Goal: Ask a question

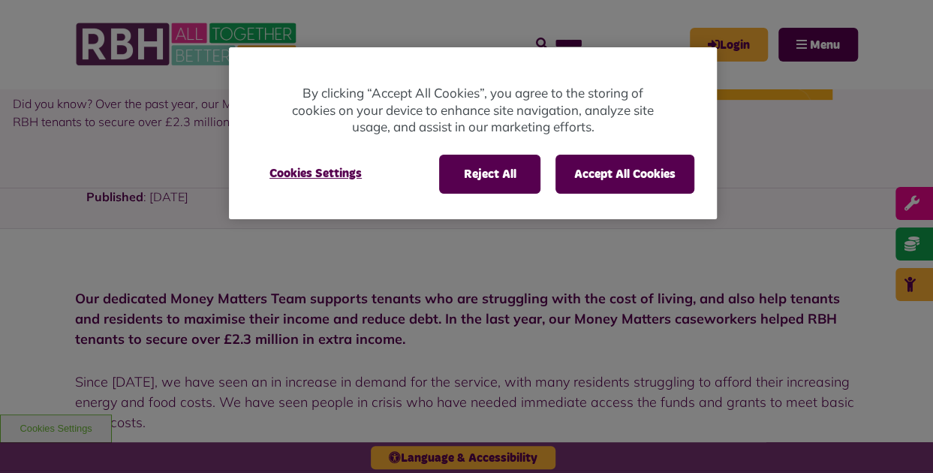
scroll to position [264, 0]
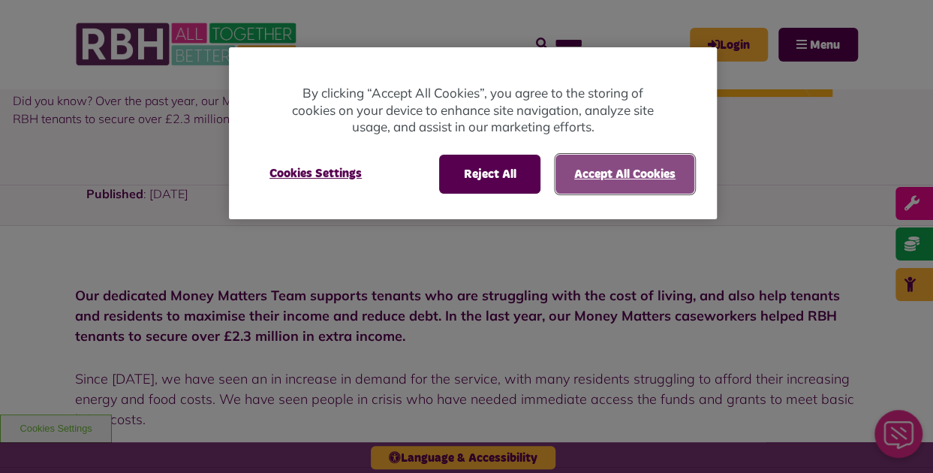
click at [593, 182] on button "Accept All Cookies" at bounding box center [624, 174] width 139 height 39
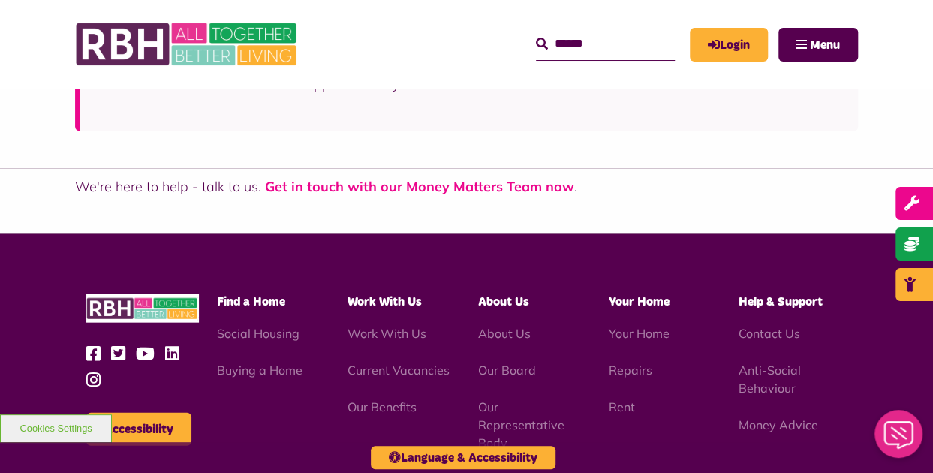
scroll to position [1439, 0]
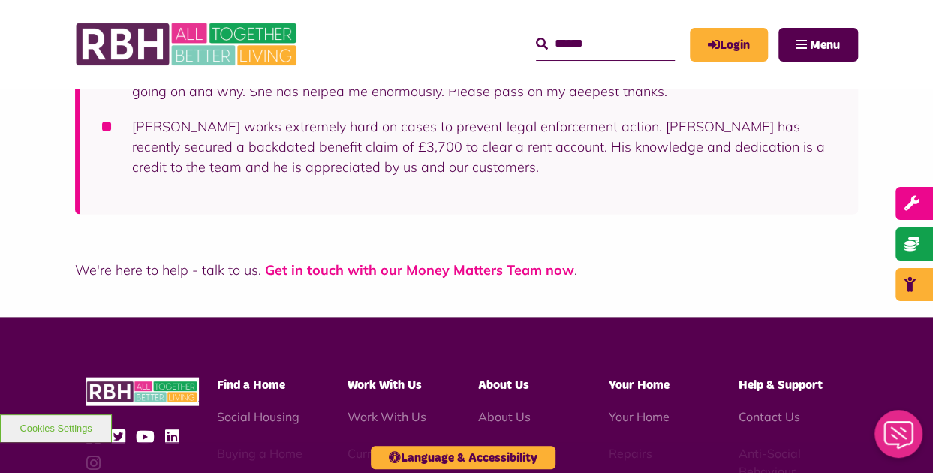
click at [434, 274] on link "Get in touch with our Money Matters Team now" at bounding box center [419, 269] width 309 height 17
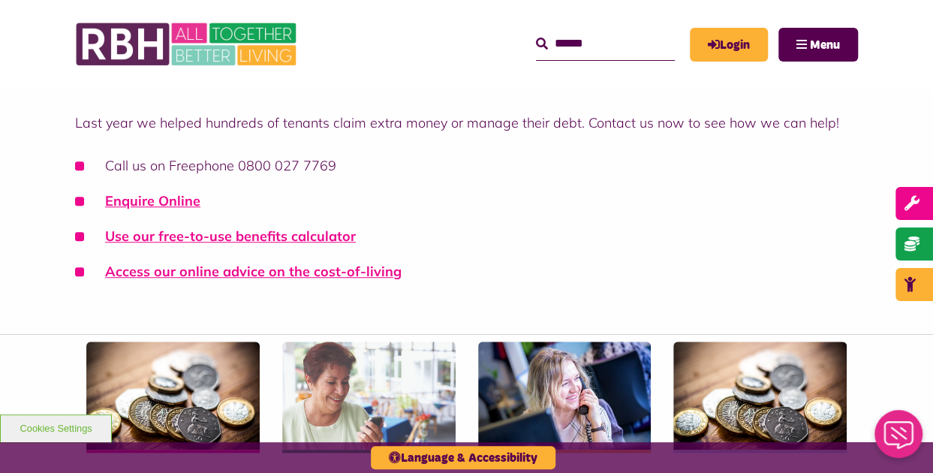
scroll to position [392, 0]
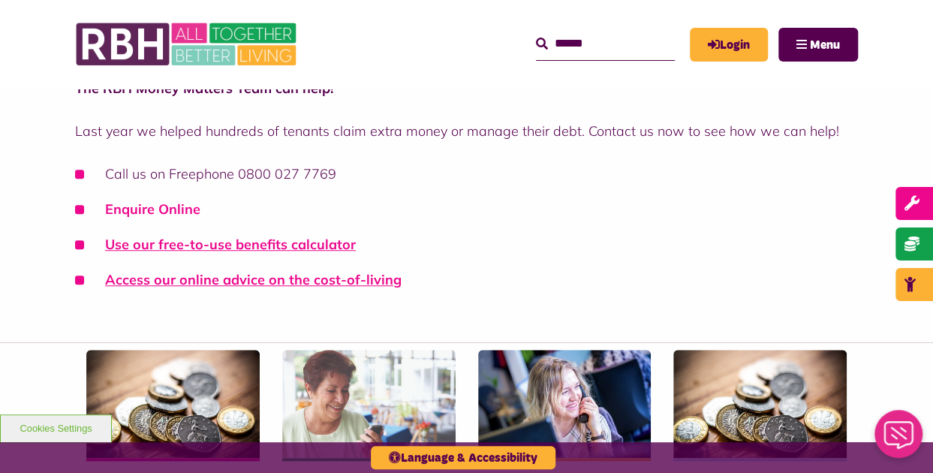
click at [161, 209] on link "Enquire Online" at bounding box center [152, 208] width 95 height 17
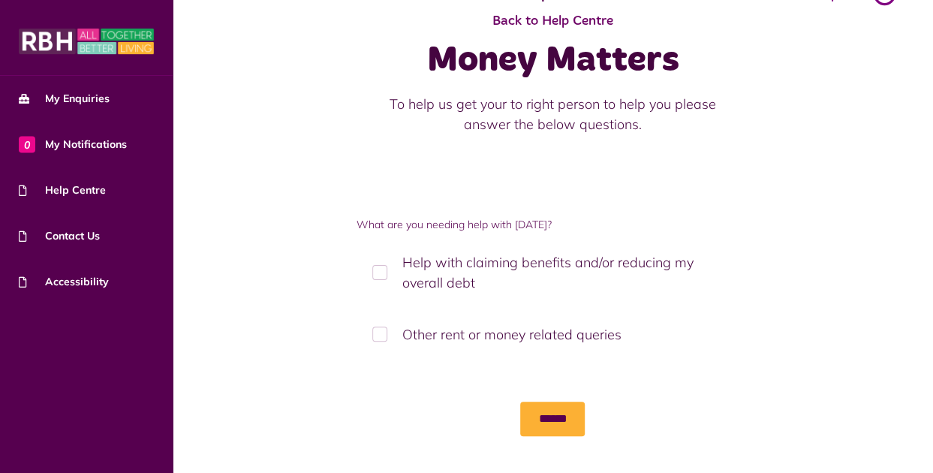
scroll to position [61, 0]
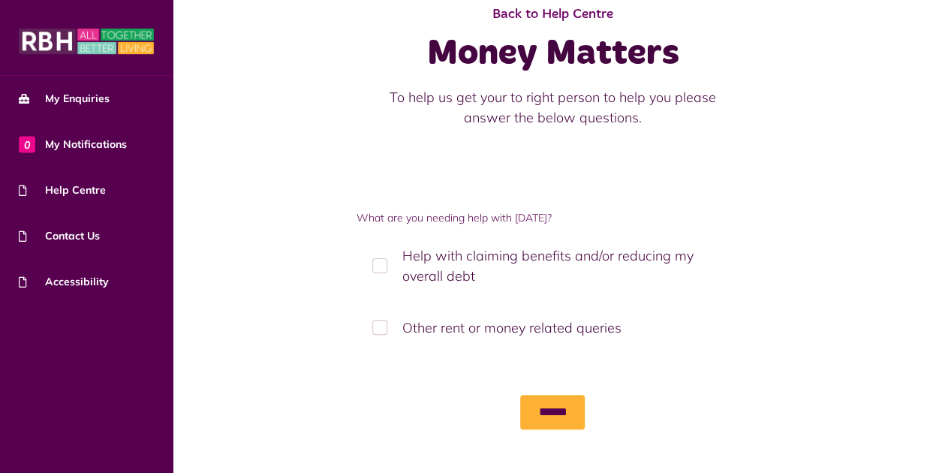
click at [380, 264] on label "Help with claiming benefits and/or reducing my overall debt" at bounding box center [553, 265] width 393 height 65
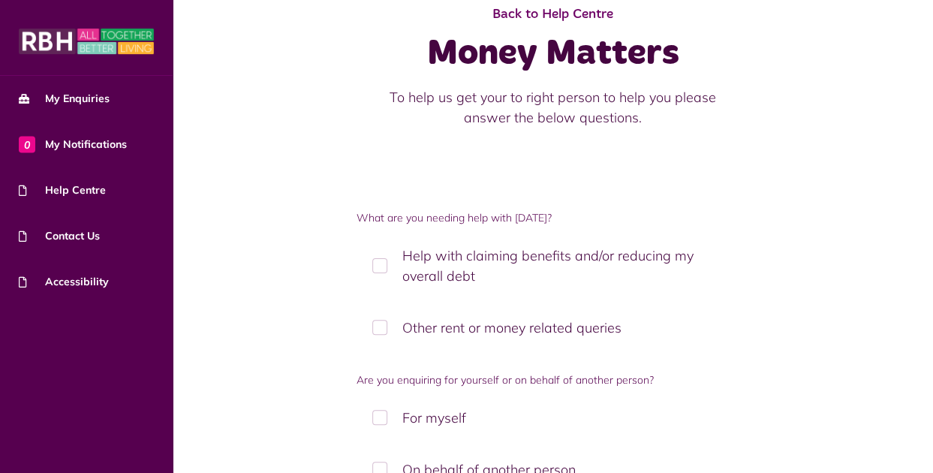
click at [388, 329] on label "Other rent or money related queries" at bounding box center [553, 328] width 393 height 44
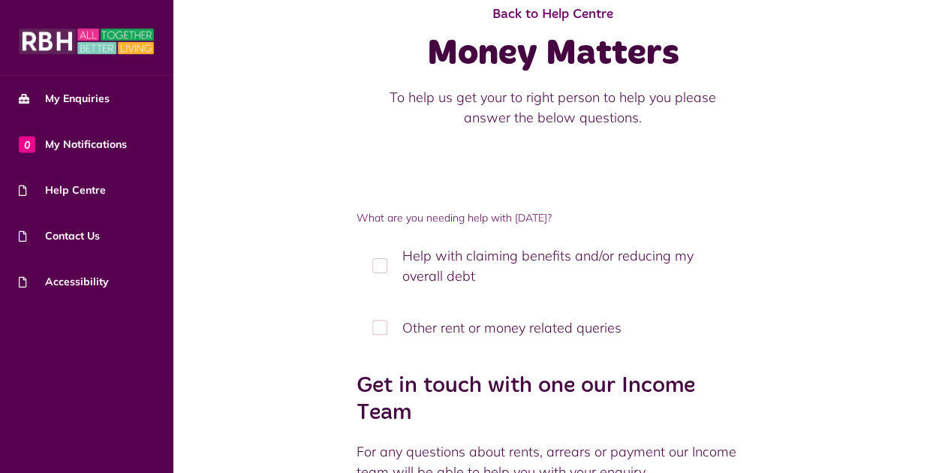
click at [378, 255] on label "Help with claiming benefits and/or reducing my overall debt" at bounding box center [553, 265] width 393 height 65
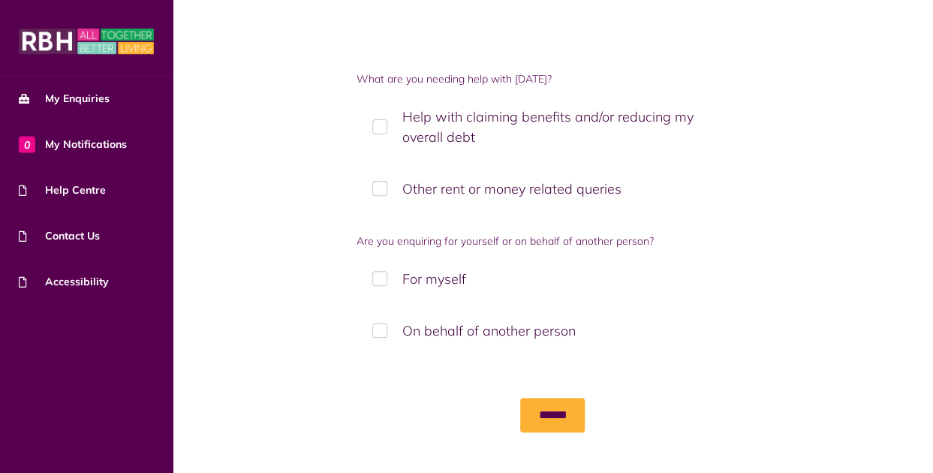
scroll to position [202, 0]
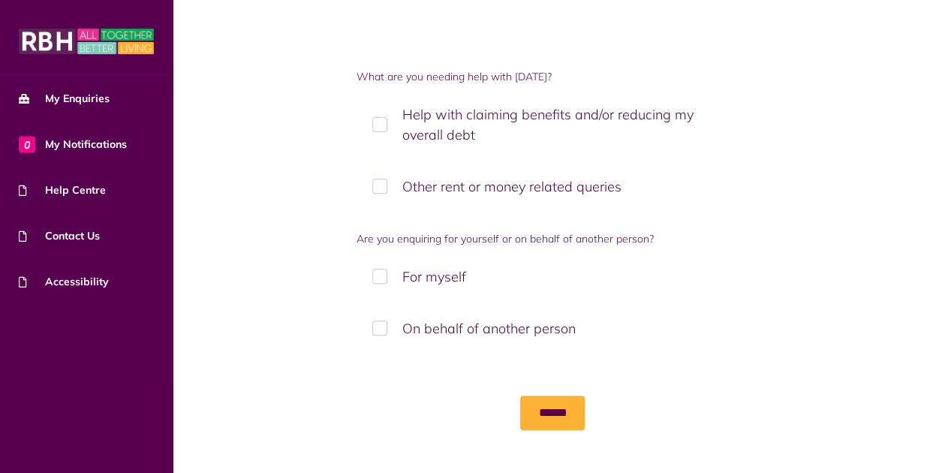
click at [387, 324] on label "On behalf of another person" at bounding box center [553, 328] width 393 height 44
click at [378, 414] on label "Yes" at bounding box center [553, 418] width 393 height 44
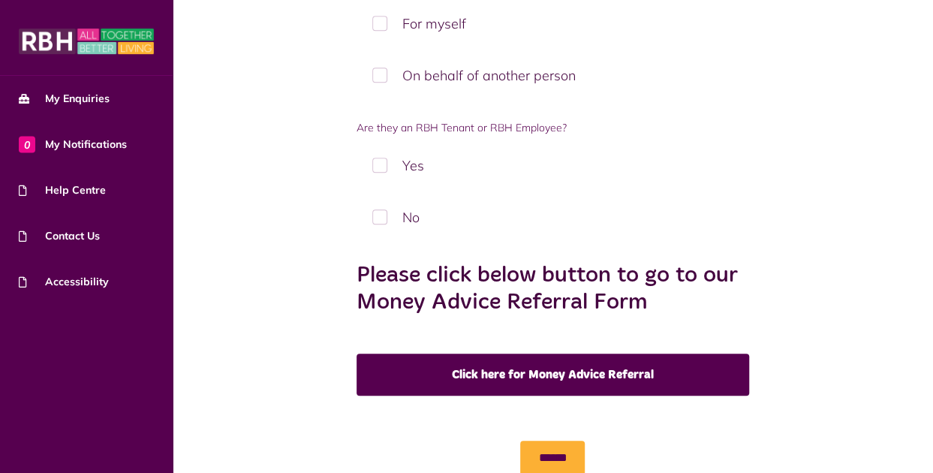
scroll to position [498, 0]
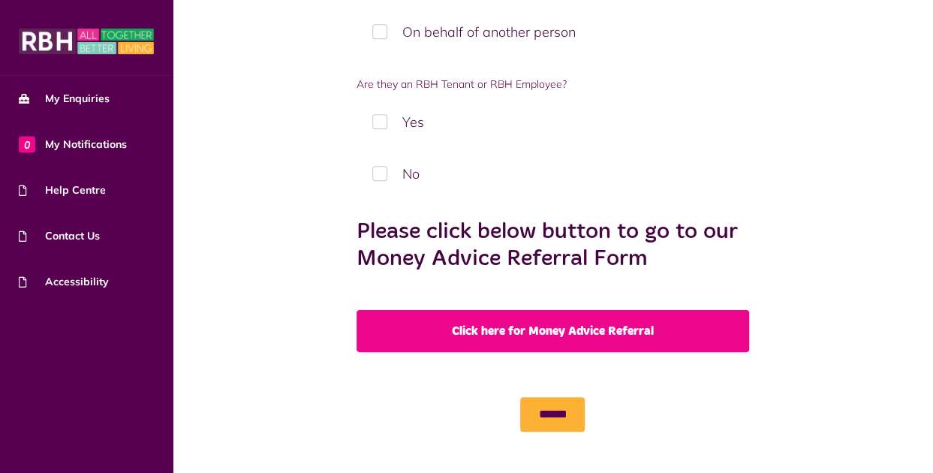
click at [518, 319] on link "Click here for Money Advice Referral" at bounding box center [553, 331] width 393 height 42
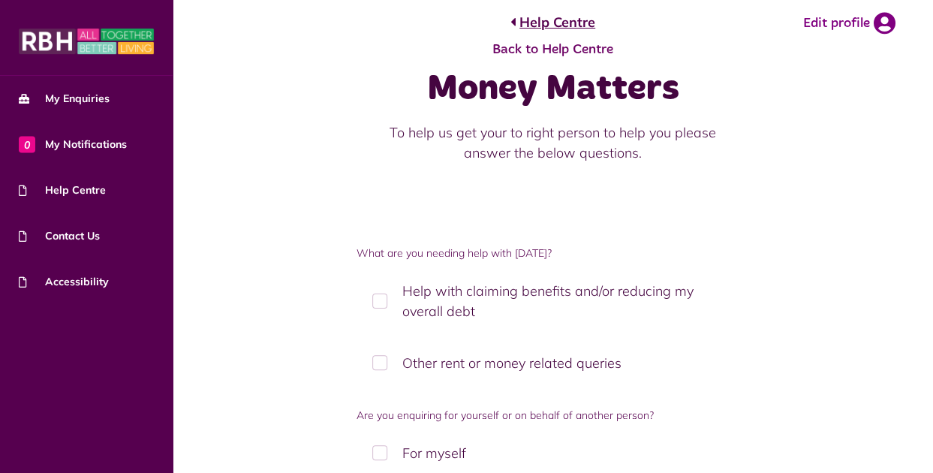
scroll to position [0, 0]
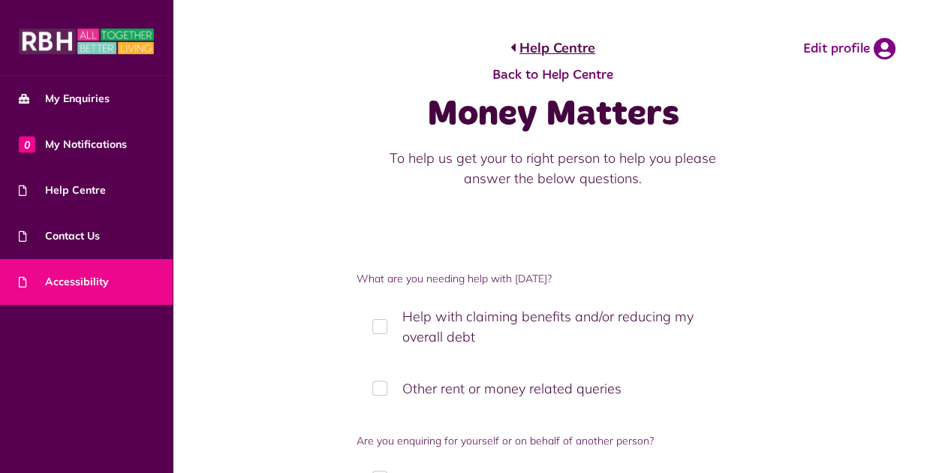
click at [78, 275] on span "Accessibility" at bounding box center [64, 282] width 90 height 16
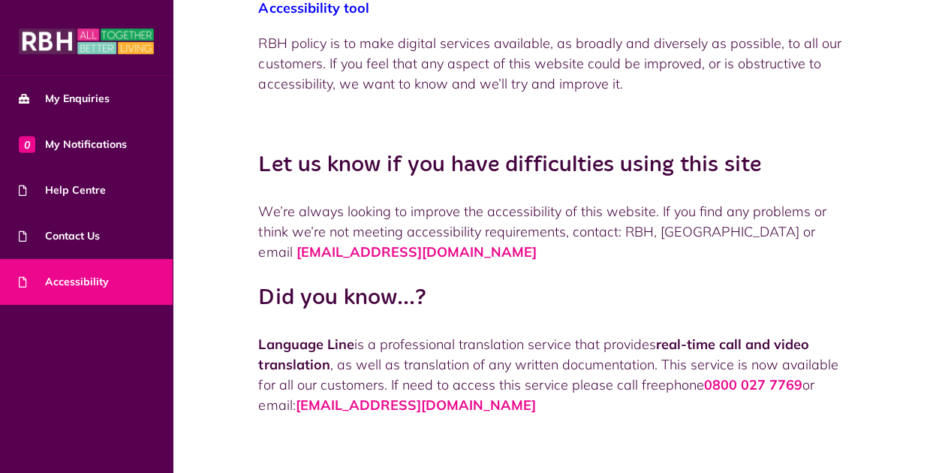
scroll to position [273, 0]
